Goal: Task Accomplishment & Management: Complete application form

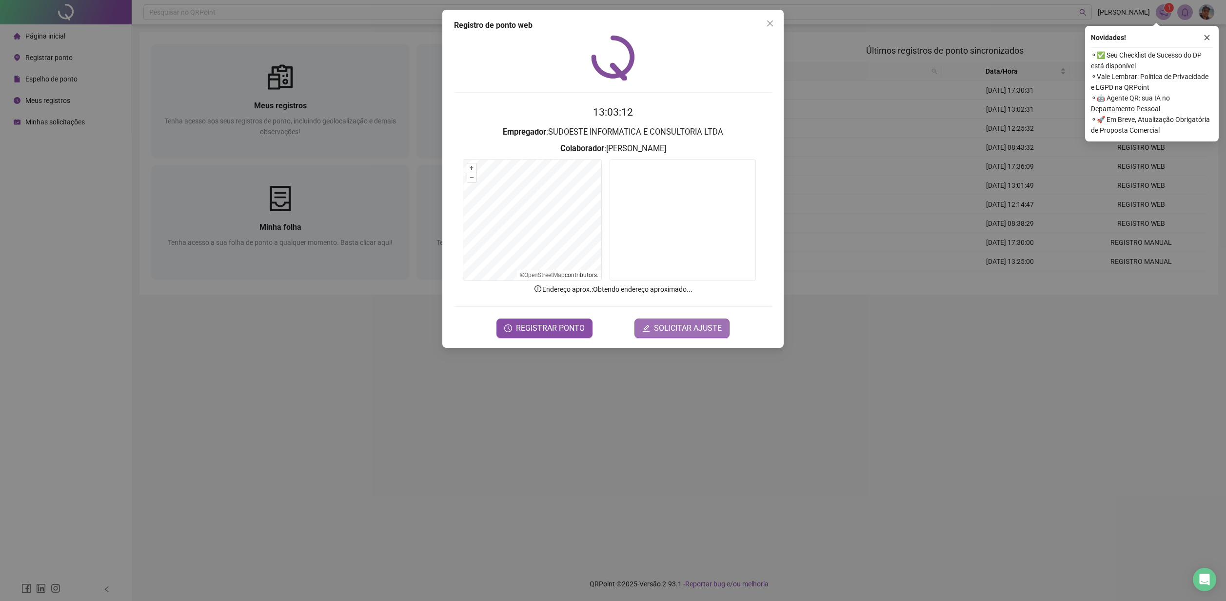
click at [687, 335] on button "SOLICITAR AJUSTE" at bounding box center [682, 329] width 95 height 20
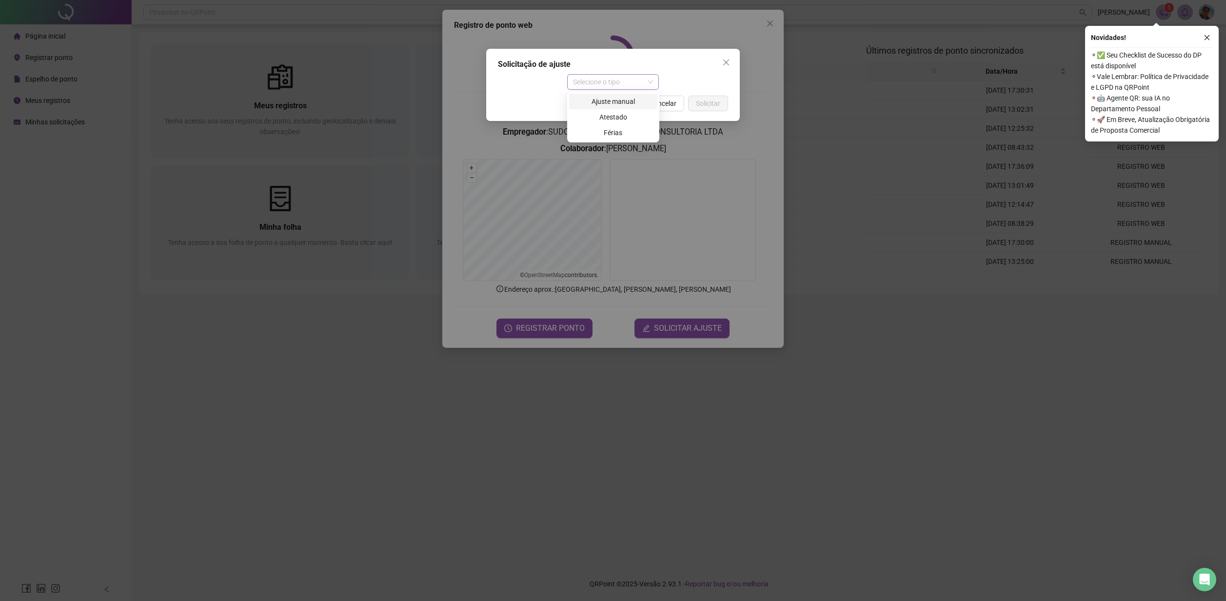
click at [618, 87] on span "Selecione o tipo" at bounding box center [613, 82] width 80 height 15
click at [609, 116] on div "Atestado" at bounding box center [613, 117] width 77 height 11
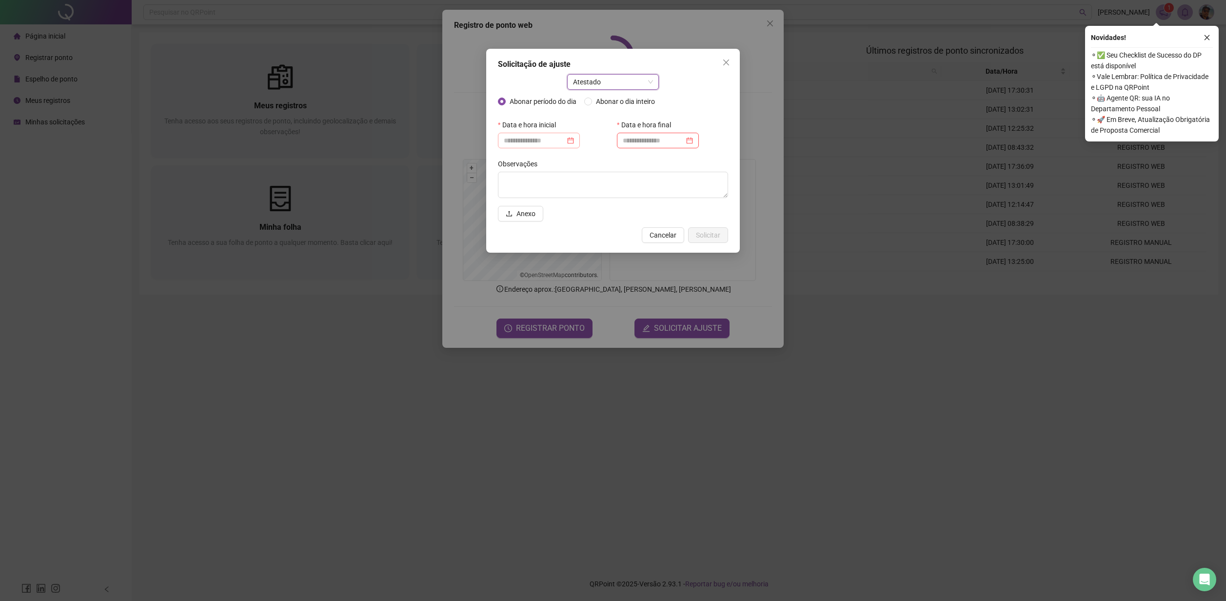
click at [574, 138] on div at bounding box center [539, 140] width 70 height 11
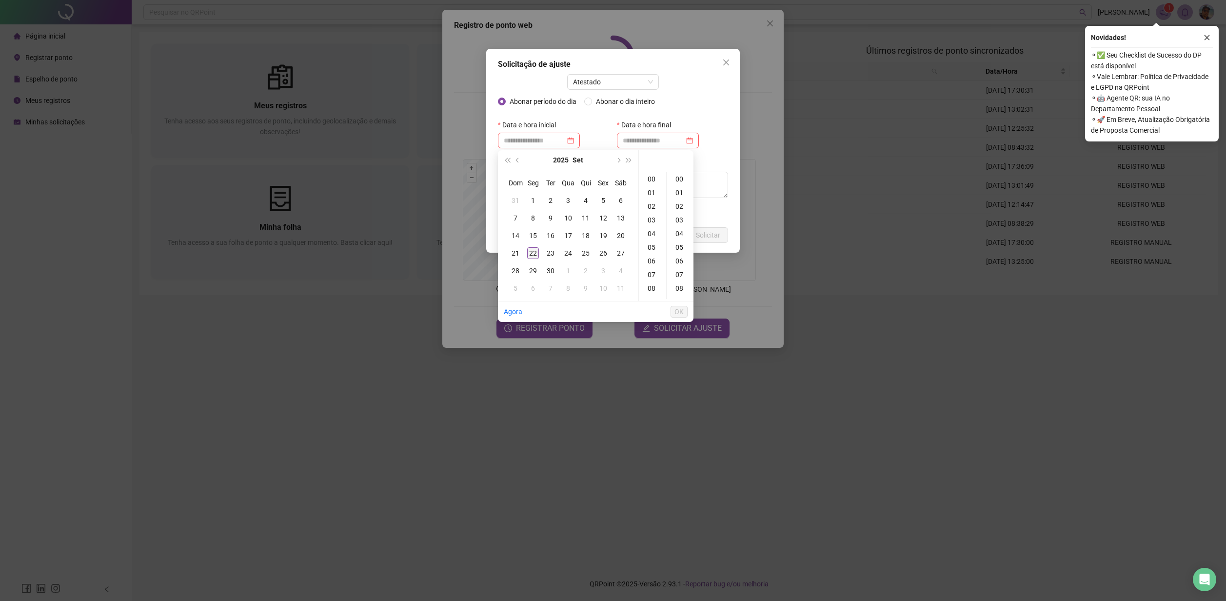
click at [536, 252] on div "22" at bounding box center [533, 253] width 12 height 12
click at [652, 289] on div "08" at bounding box center [652, 288] width 23 height 14
type input "**********"
click at [676, 311] on span "OK" at bounding box center [679, 311] width 9 height 11
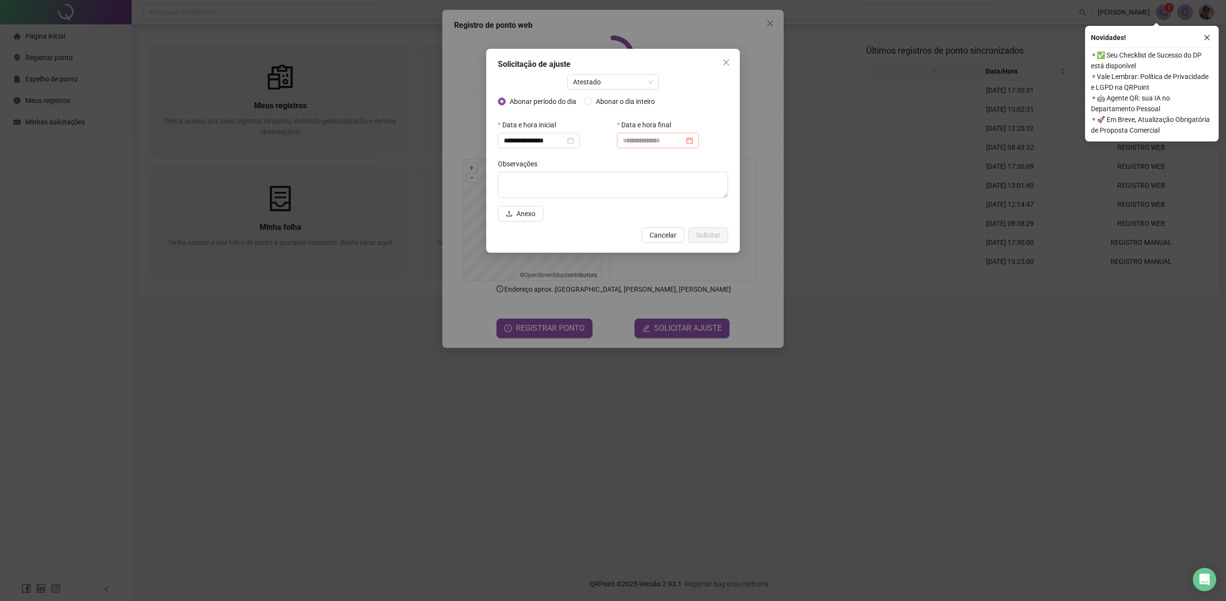
click at [693, 140] on div at bounding box center [658, 140] width 70 height 11
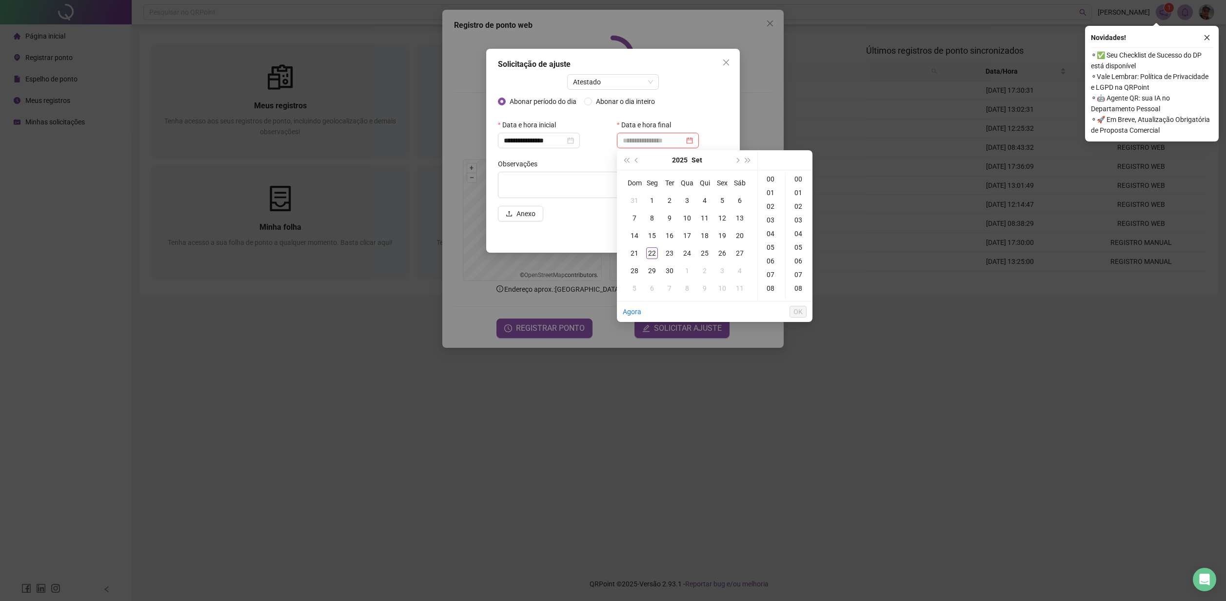
click at [652, 252] on div "22" at bounding box center [652, 253] width 12 height 12
click at [706, 218] on div "11" at bounding box center [705, 218] width 12 height 12
click at [655, 254] on div "22" at bounding box center [652, 253] width 12 height 12
click at [775, 231] on div "11" at bounding box center [771, 228] width 23 height 14
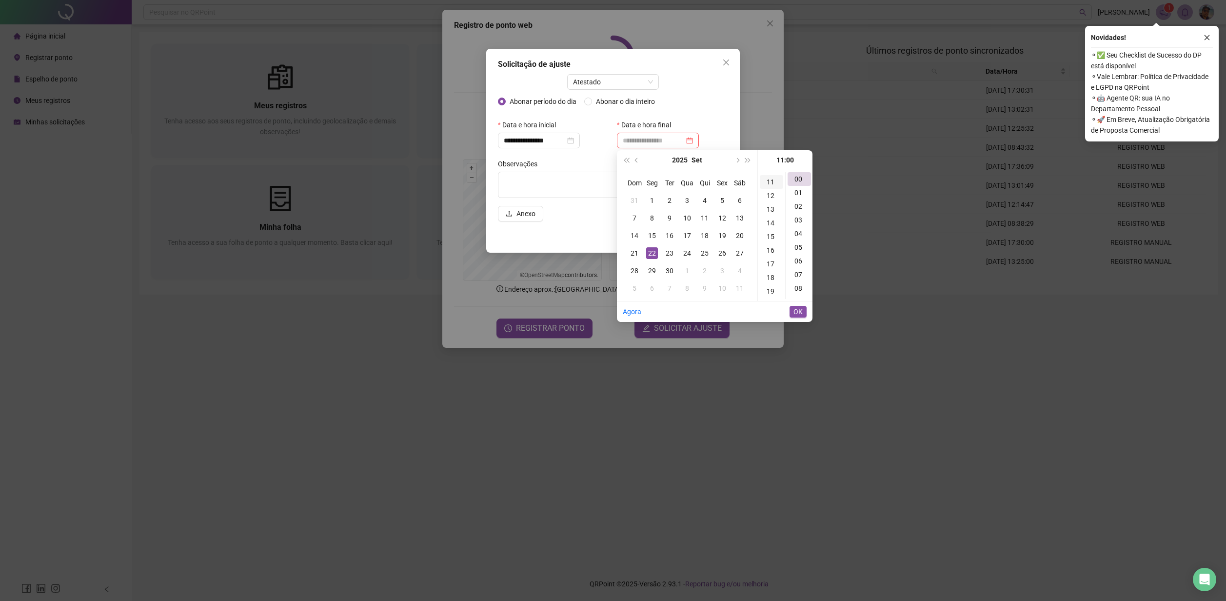
scroll to position [150, 0]
type input "**********"
click at [803, 309] on button "OK" at bounding box center [798, 312] width 17 height 12
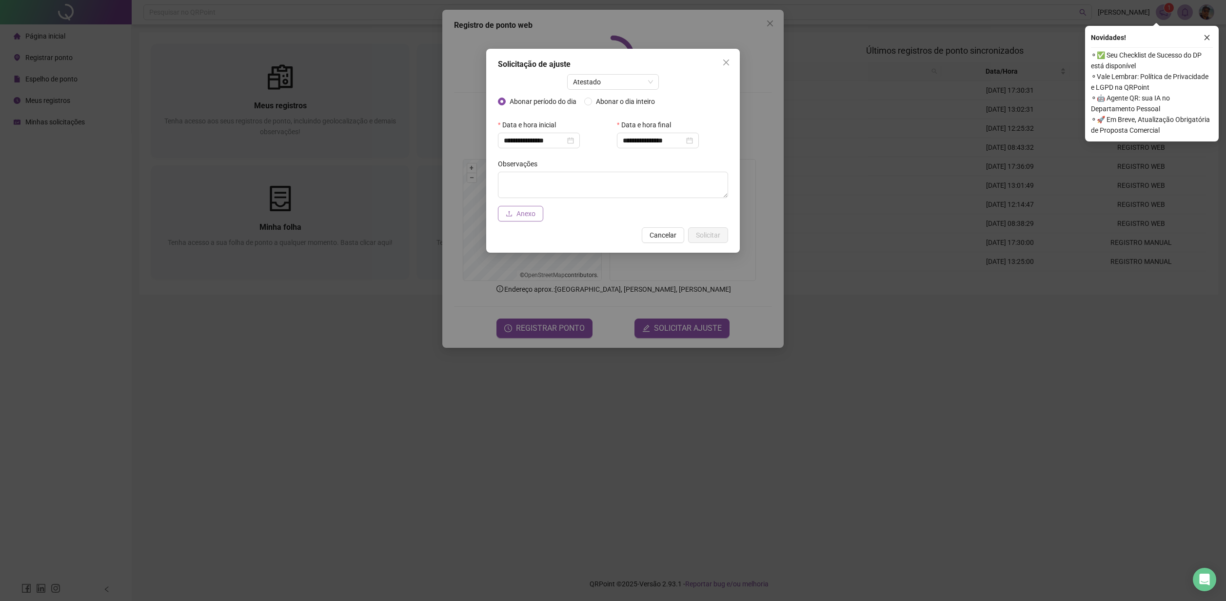
click at [531, 218] on span "Anexo" at bounding box center [526, 213] width 19 height 11
click at [528, 218] on span "Anexo" at bounding box center [526, 213] width 19 height 11
click at [515, 214] on button "Anexo" at bounding box center [520, 214] width 45 height 16
click at [708, 214] on div "Observações Anexo" at bounding box center [613, 188] width 230 height 65
click at [711, 239] on span "Solicitar" at bounding box center [708, 235] width 24 height 11
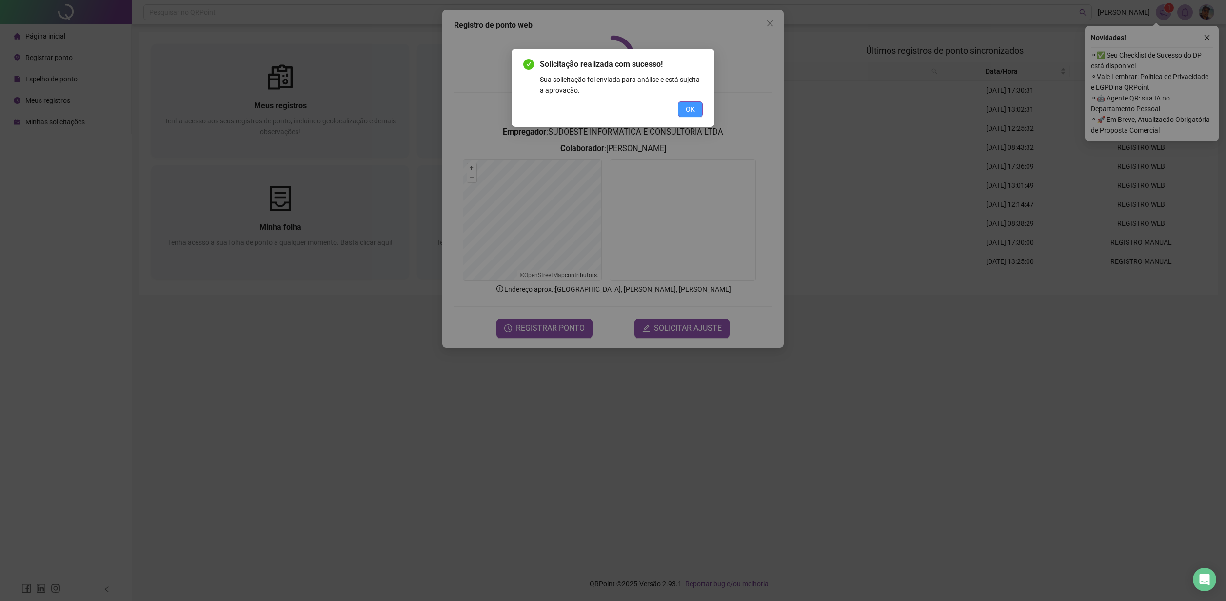
click at [698, 108] on button "OK" at bounding box center [690, 109] width 25 height 16
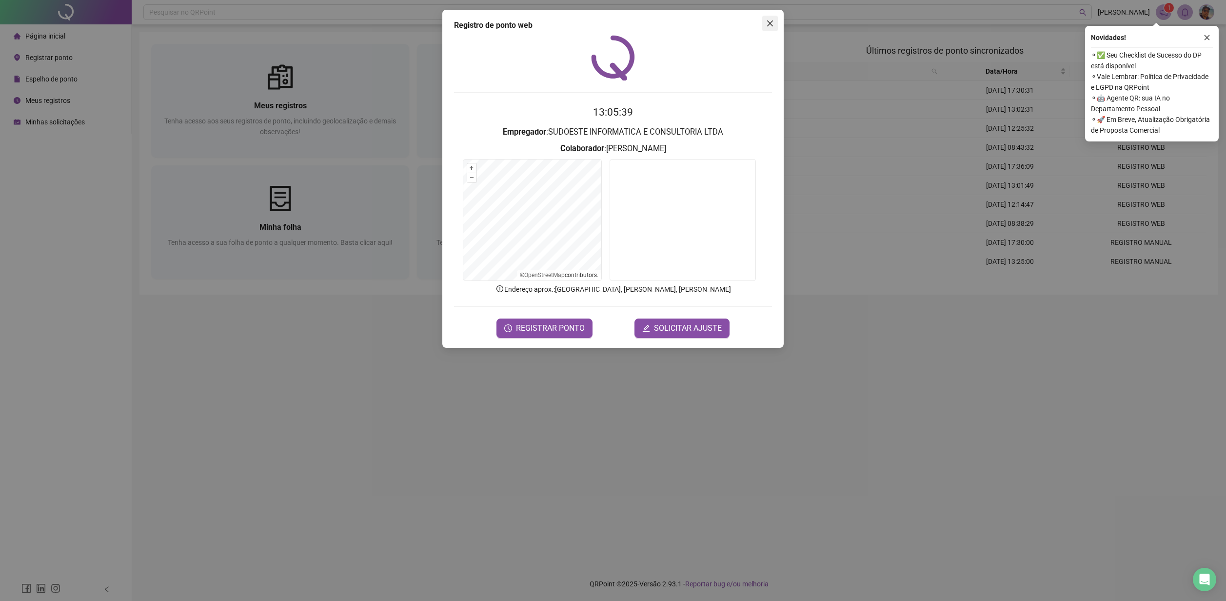
click at [775, 25] on span "Close" at bounding box center [770, 24] width 16 height 8
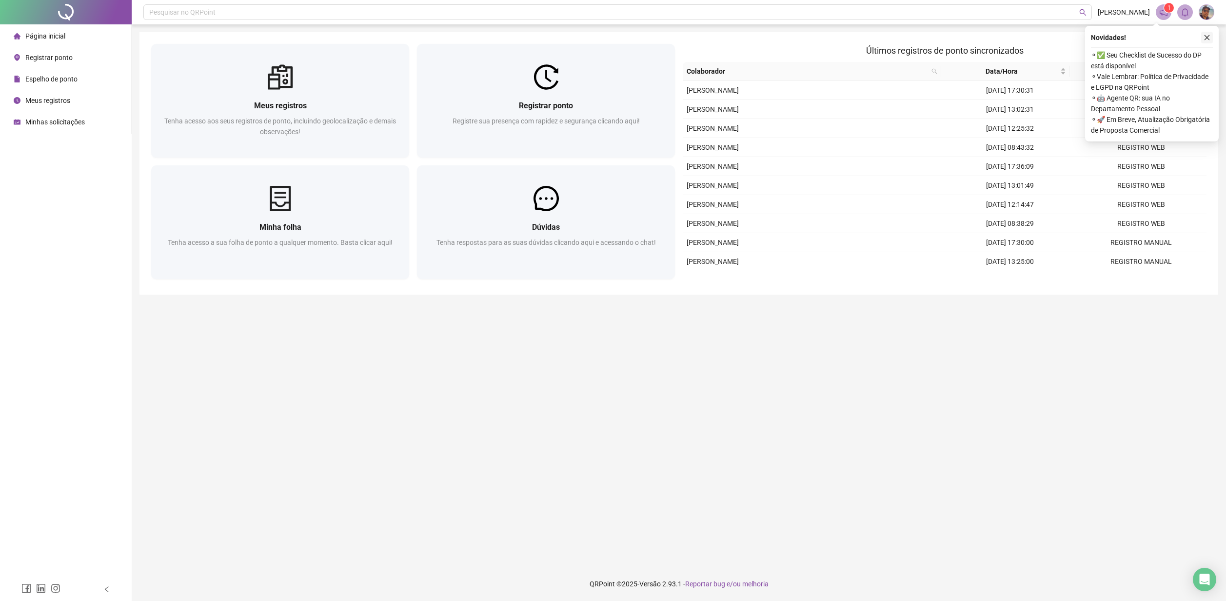
click at [1204, 39] on icon "close" at bounding box center [1207, 37] width 7 height 7
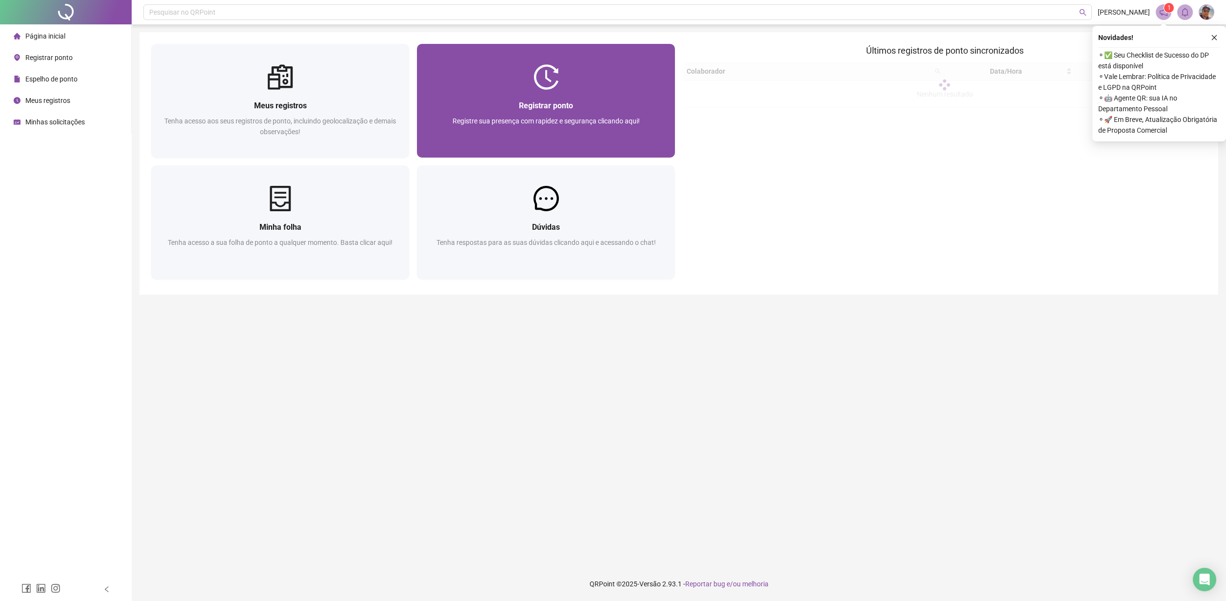
click at [521, 111] on div "Registrar ponto" at bounding box center [546, 106] width 235 height 12
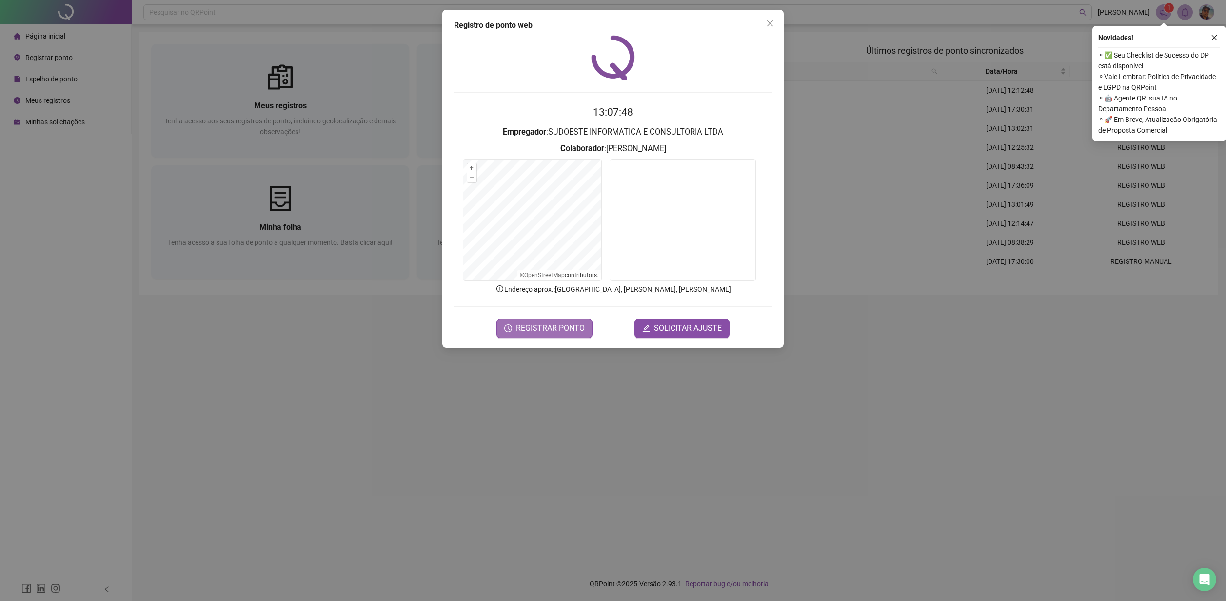
click at [561, 326] on span "REGISTRAR PONTO" at bounding box center [550, 328] width 69 height 12
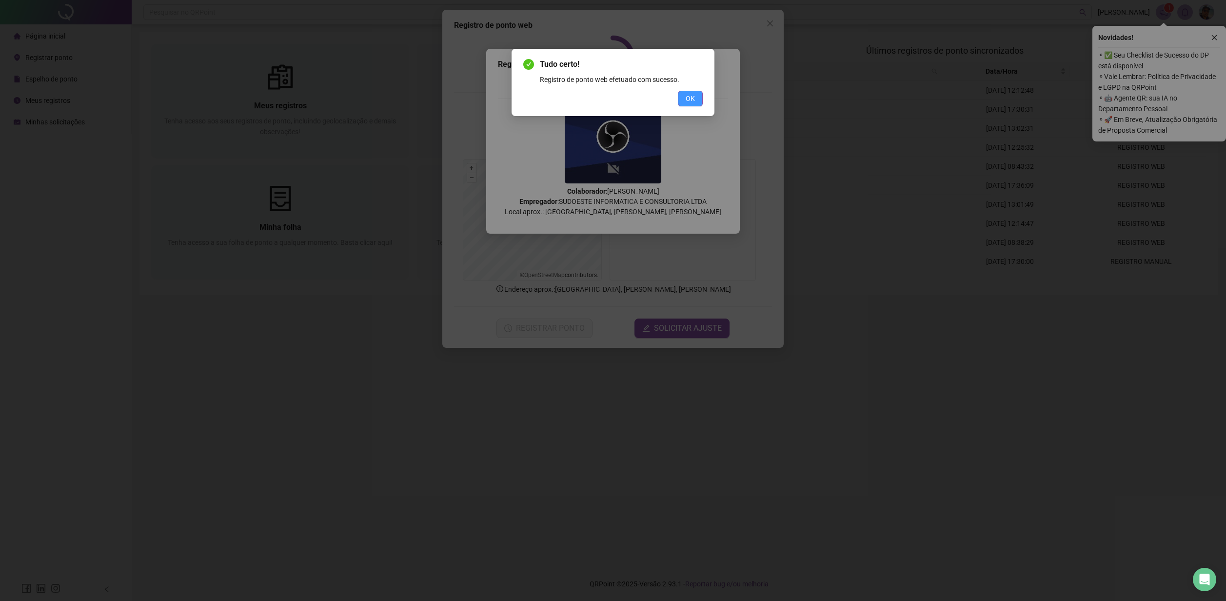
click at [689, 100] on span "OK" at bounding box center [690, 98] width 9 height 11
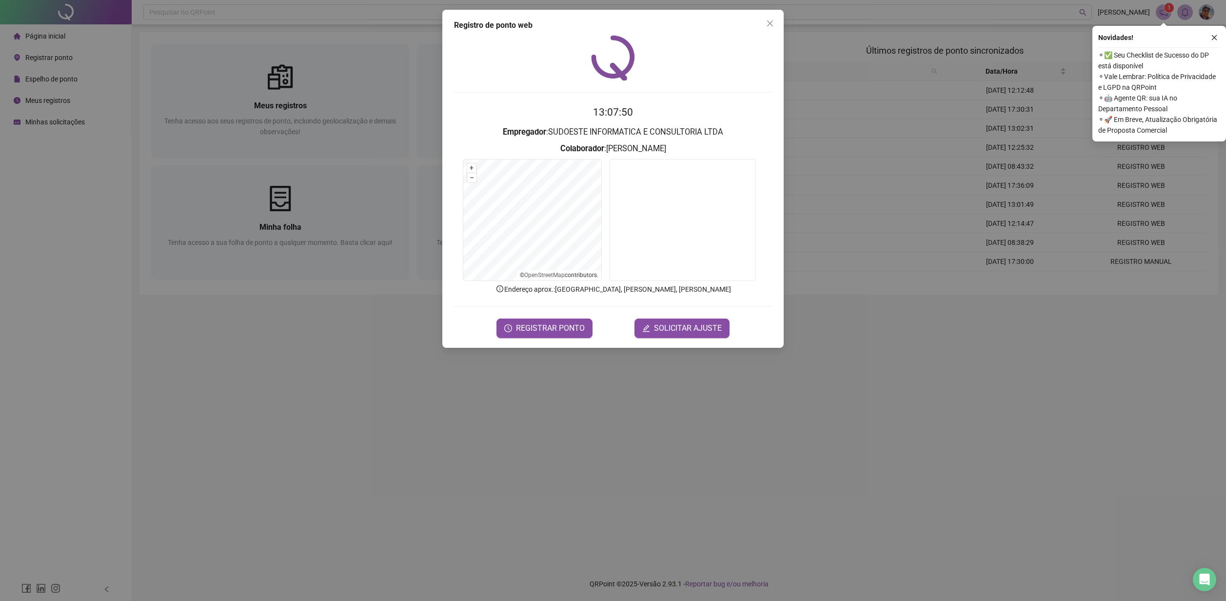
click at [773, 25] on icon "close" at bounding box center [770, 24] width 8 height 8
